Goal: Transaction & Acquisition: Purchase product/service

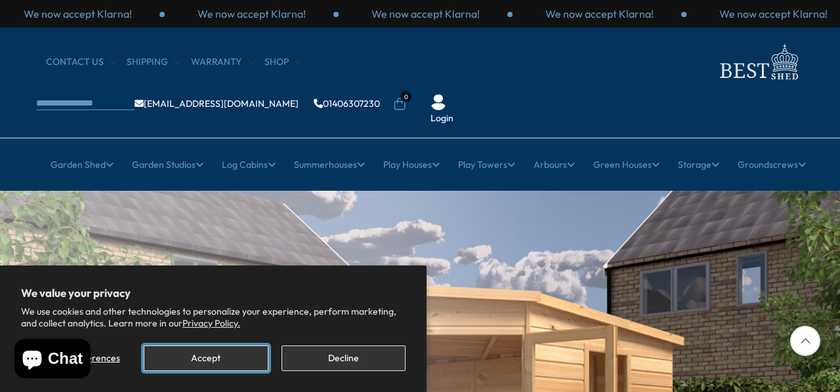
click at [245, 356] on button "Accept" at bounding box center [206, 359] width 124 height 26
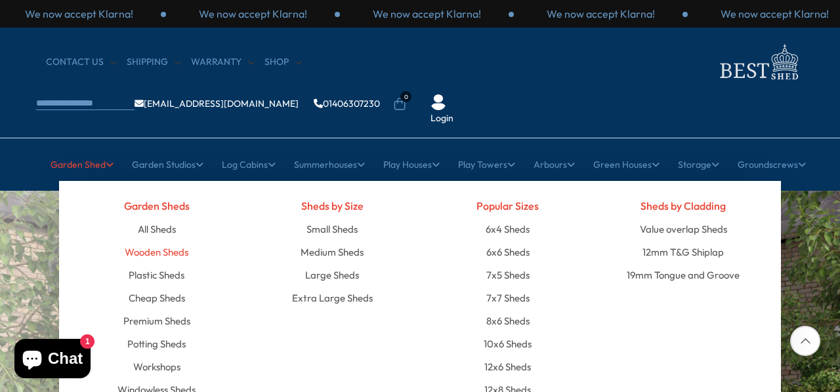
click at [172, 241] on link "Wooden Sheds" at bounding box center [157, 252] width 64 height 23
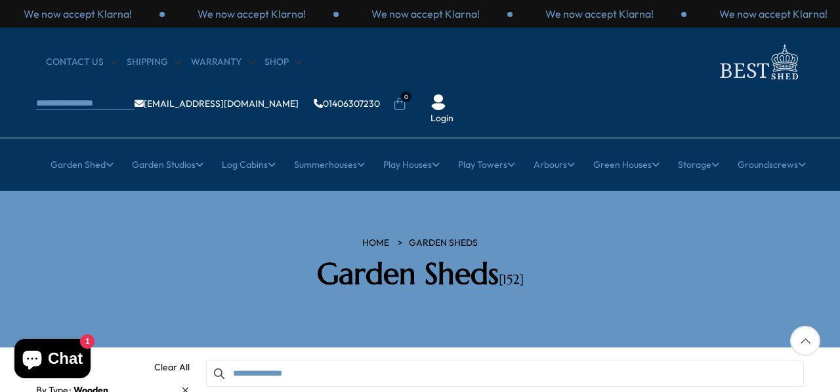
click at [270, 361] on input "Search products" at bounding box center [505, 374] width 598 height 26
type input "****"
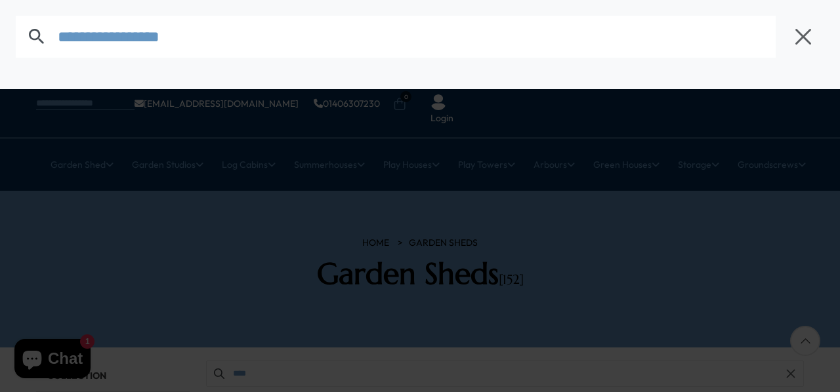
click at [100, 36] on input "text" at bounding box center [417, 37] width 718 height 42
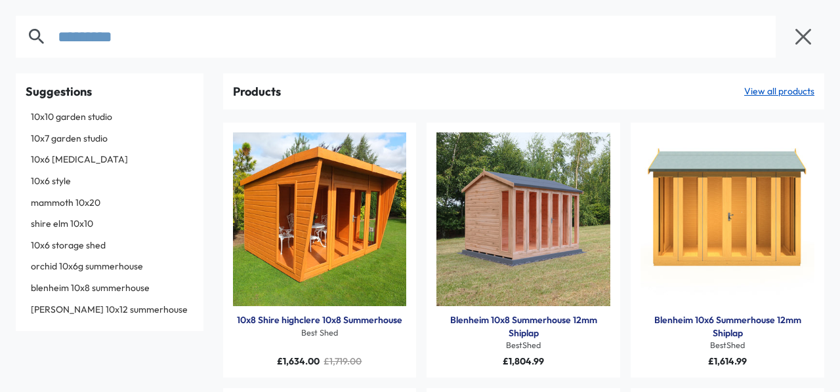
type input "*********"
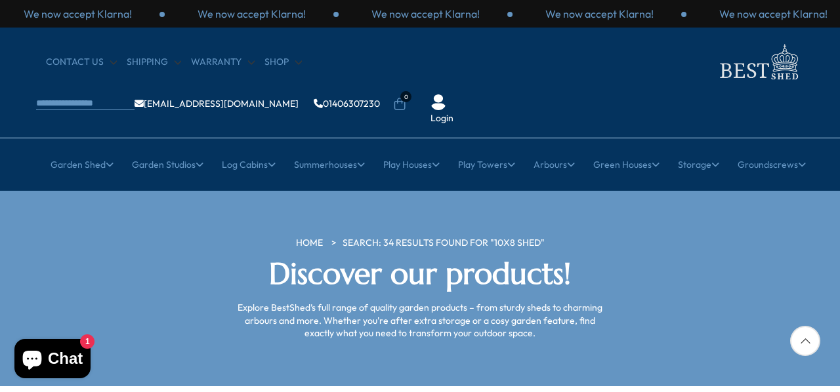
click at [807, 338] on div at bounding box center [805, 341] width 30 height 30
click at [801, 339] on div at bounding box center [805, 341] width 30 height 30
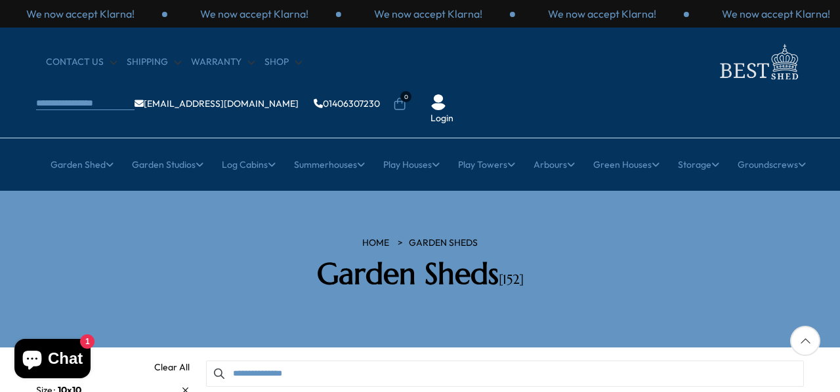
click at [42, 381] on inbox-online-store-chat at bounding box center [52, 360] width 84 height 43
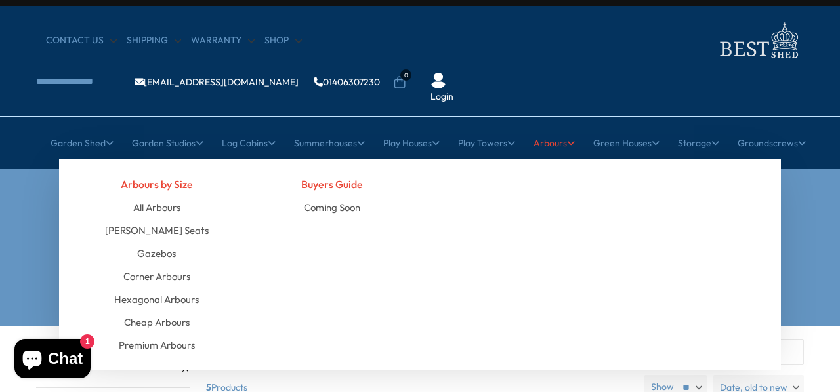
scroll to position [24, 0]
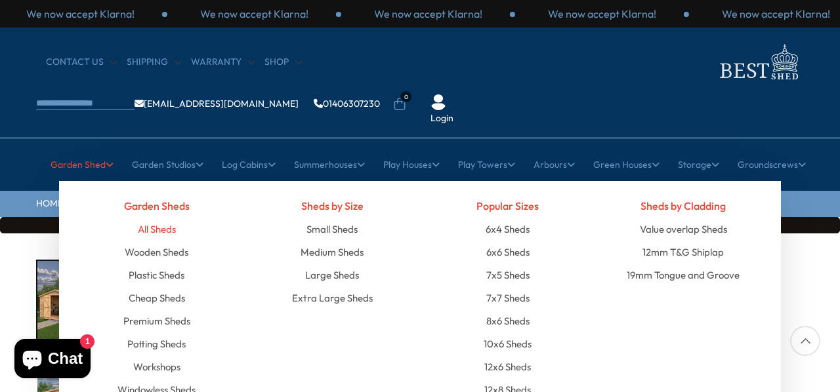
click at [158, 218] on link "All Sheds" at bounding box center [157, 229] width 38 height 23
